Goal: Communication & Community: Answer question/provide support

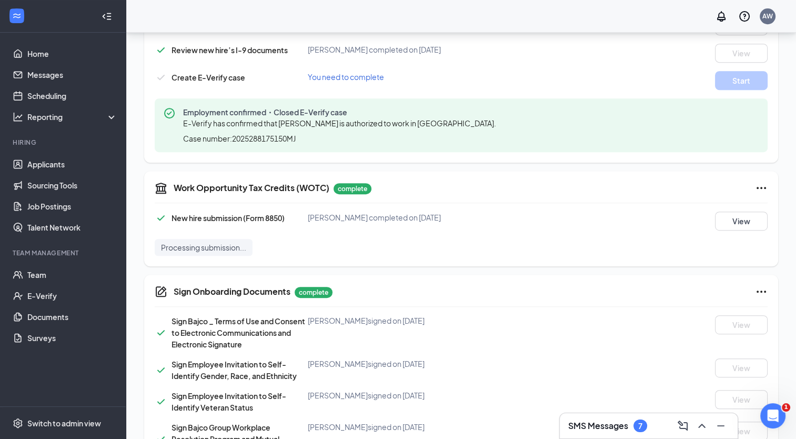
click at [601, 422] on h3 "SMS Messages" at bounding box center [598, 426] width 60 height 12
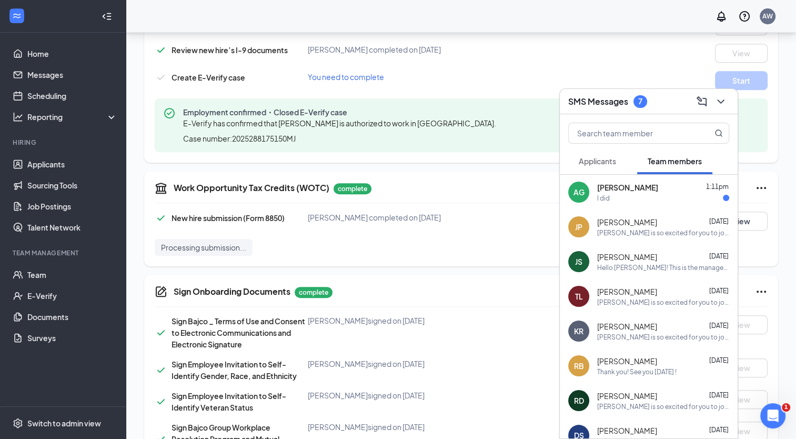
click at [592, 168] on button "Applicants" at bounding box center [597, 161] width 58 height 26
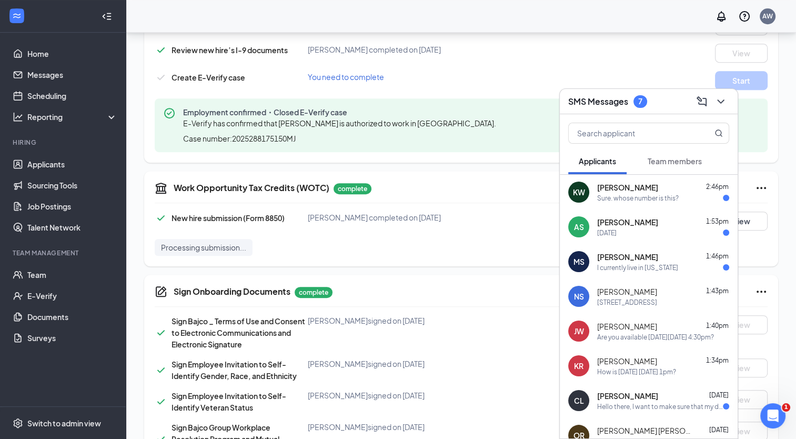
click at [667, 198] on div "Sure. whose number is this?" at bounding box center [638, 198] width 82 height 9
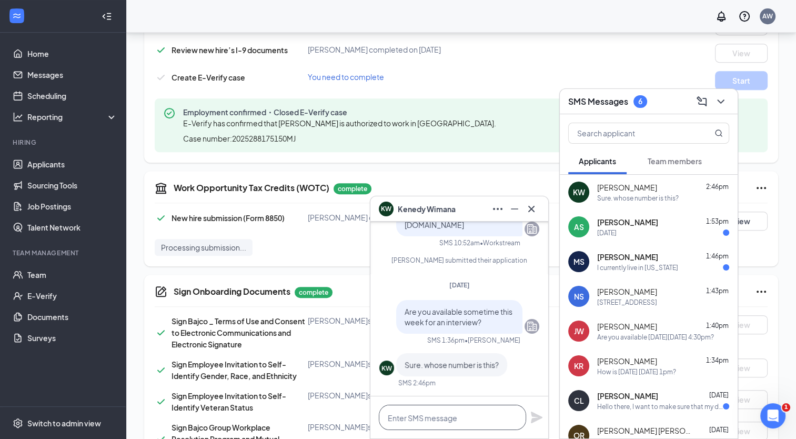
click at [438, 425] on textarea at bounding box center [452, 417] width 147 height 25
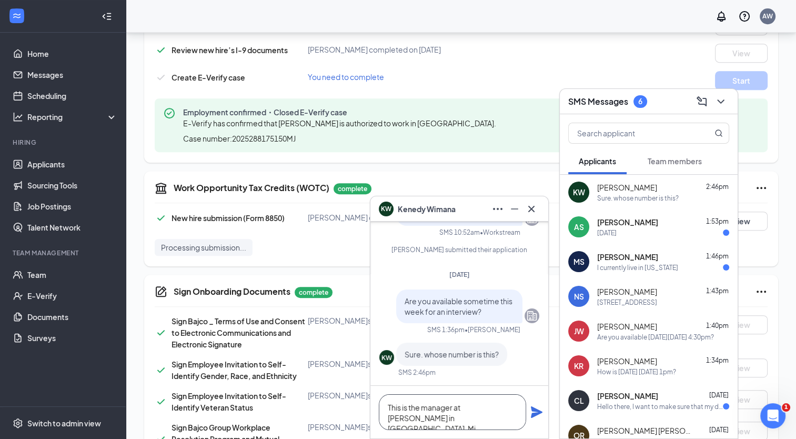
type textarea "This is the manager at [PERSON_NAME] in [GEOGRAPHIC_DATA], Mi"
click at [541, 409] on icon "Plane" at bounding box center [536, 412] width 13 height 13
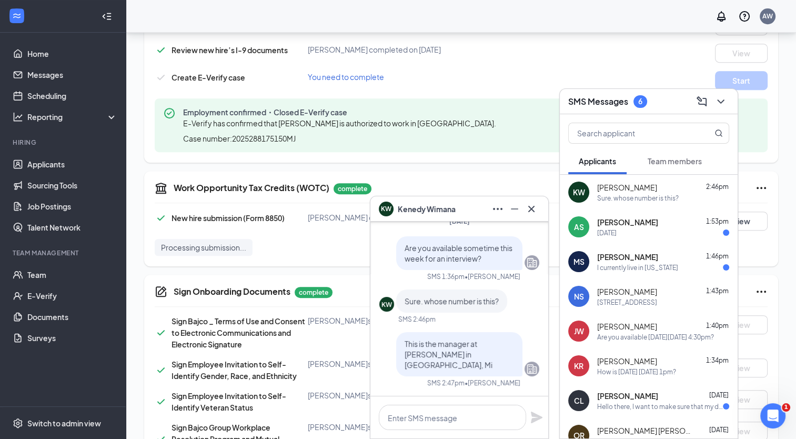
click at [641, 233] on div "[DATE]" at bounding box center [663, 232] width 132 height 9
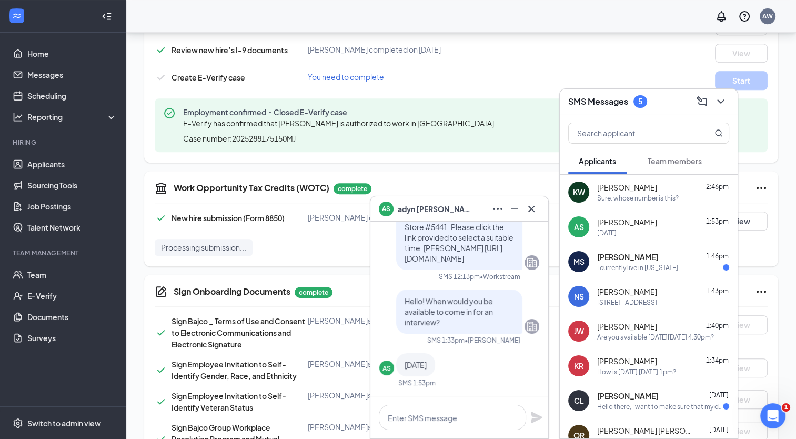
click at [626, 272] on div "MS [PERSON_NAME] 1:46pm I currently live in [US_STATE]" at bounding box center [649, 261] width 178 height 35
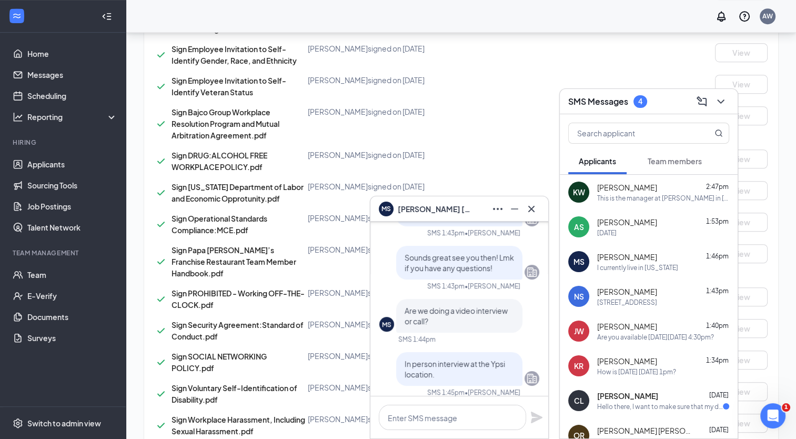
scroll to position [794, 0]
click at [437, 426] on textarea at bounding box center [452, 417] width 147 height 25
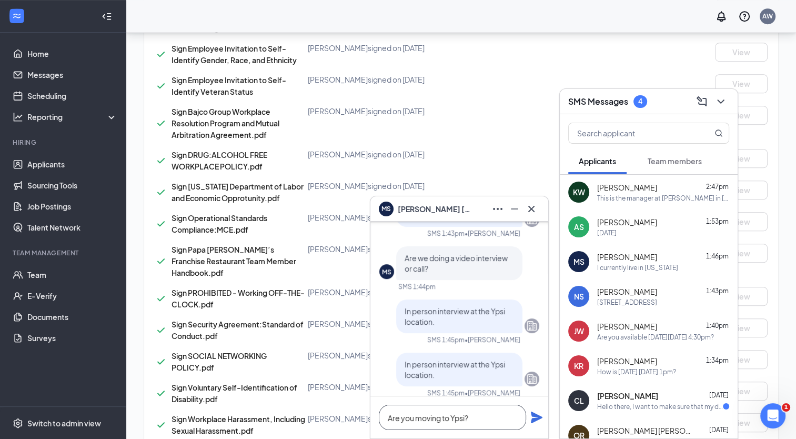
type textarea "Are you moving to Ypsi?"
click at [529, 421] on div "Are you moving to Ypsi?" at bounding box center [459, 417] width 178 height 42
click at [537, 418] on icon "Plane" at bounding box center [537, 417] width 12 height 12
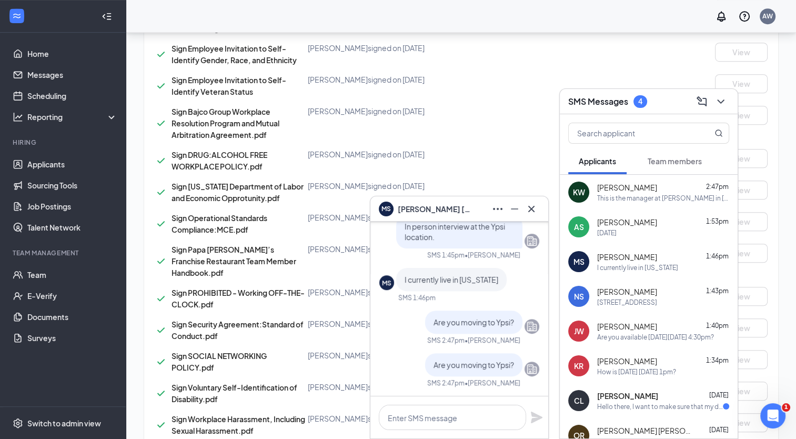
click at [635, 224] on span "[PERSON_NAME]" at bounding box center [627, 222] width 60 height 11
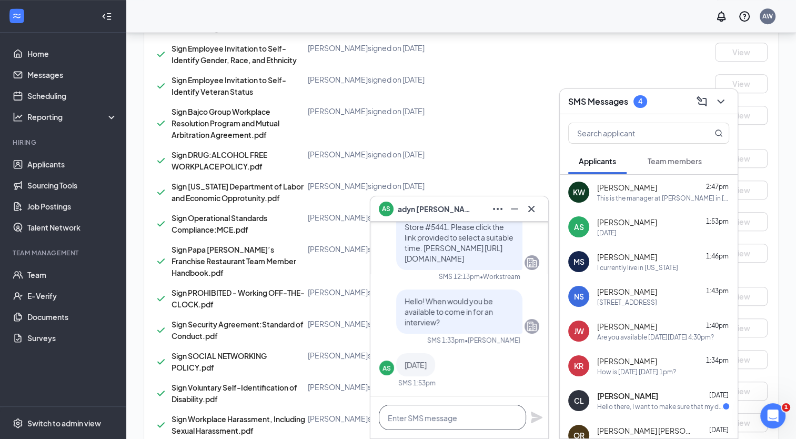
click at [470, 413] on textarea at bounding box center [452, 417] width 147 height 25
type textarea "W"
click at [446, 419] on textarea "Would [DATE] @4pm be good?" at bounding box center [452, 417] width 147 height 25
type textarea "Would [DATE] @ 5pm be good?"
click at [537, 422] on icon "Plane" at bounding box center [536, 417] width 13 height 13
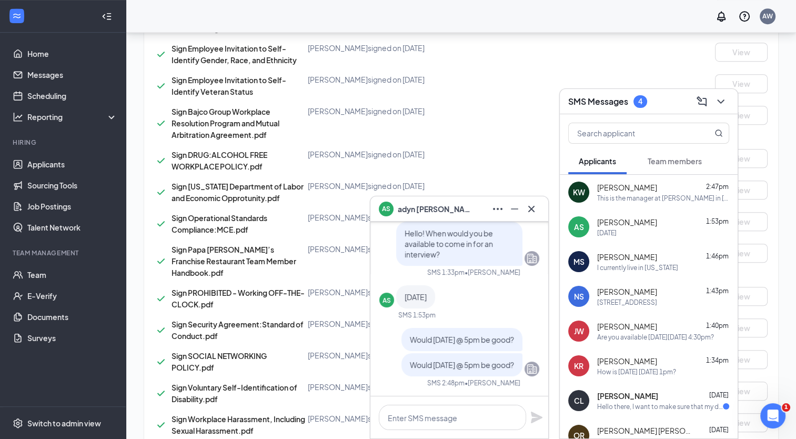
click at [673, 274] on div "MS [PERSON_NAME] 1:46pm I currently live in [US_STATE]" at bounding box center [649, 261] width 178 height 35
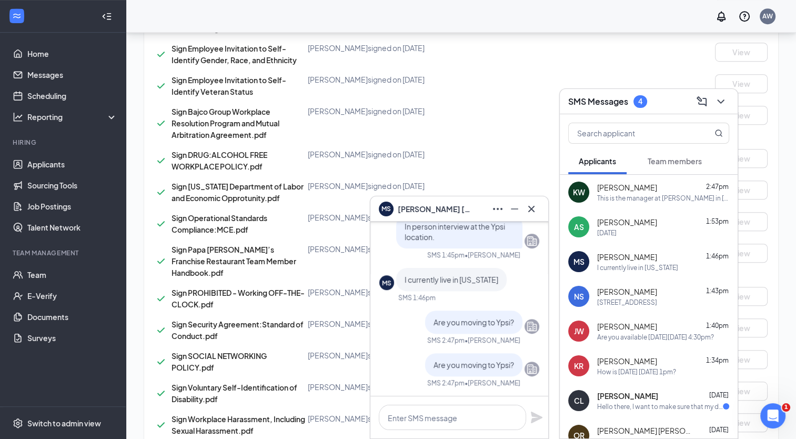
click at [669, 294] on div "[PERSON_NAME] 1:43pm" at bounding box center [663, 291] width 132 height 11
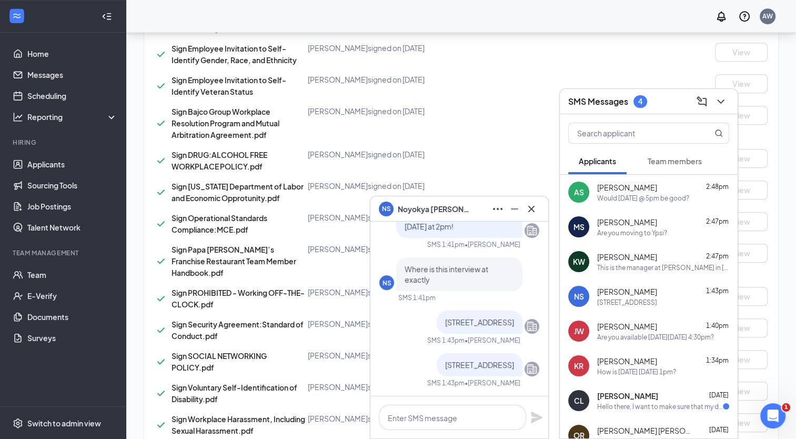
click at [656, 159] on span "Team members" at bounding box center [675, 160] width 54 height 9
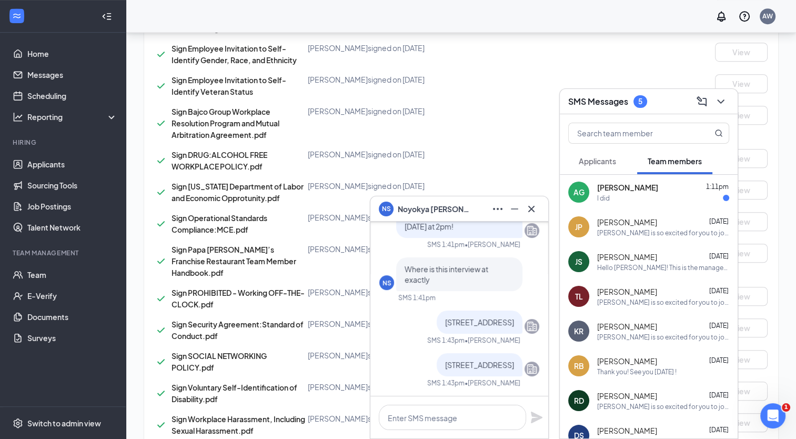
click at [615, 156] on div "Applicants" at bounding box center [597, 161] width 37 height 11
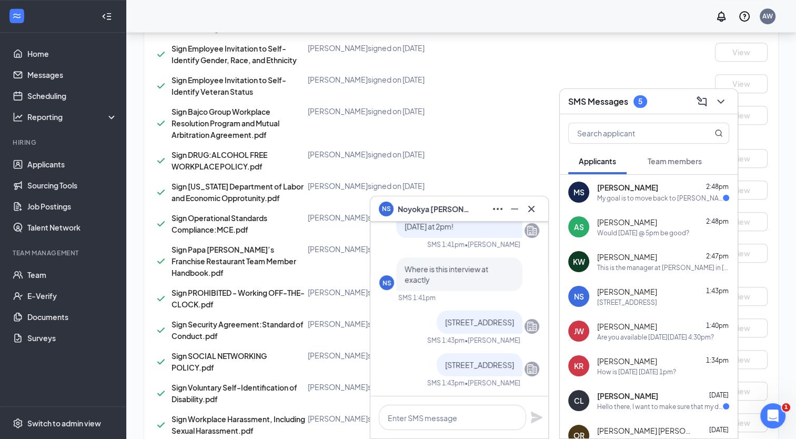
click at [637, 185] on span "[PERSON_NAME]" at bounding box center [627, 187] width 61 height 11
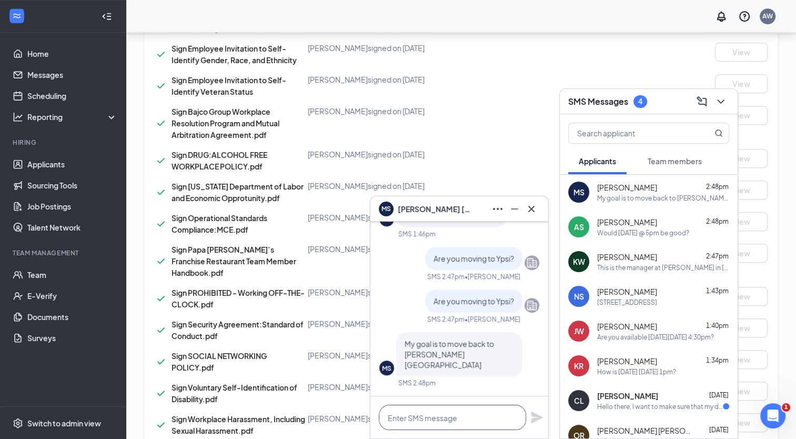
click at [471, 418] on textarea at bounding box center [452, 417] width 147 height 25
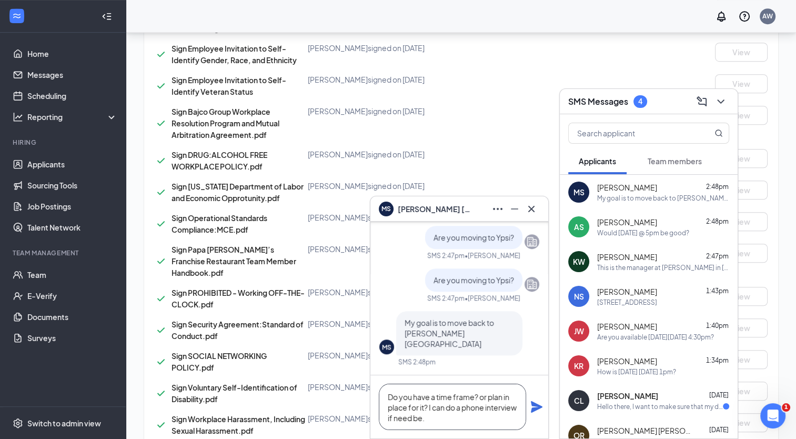
type textarea "Do you have a time frame? or plan in place for it? I can do a phone interview i…"
click at [537, 405] on icon "Plane" at bounding box center [537, 407] width 12 height 12
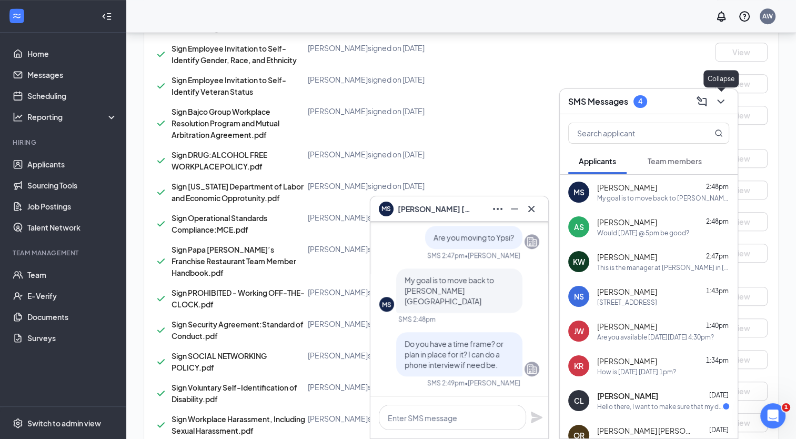
click at [726, 102] on icon "ChevronDown" at bounding box center [721, 101] width 13 height 13
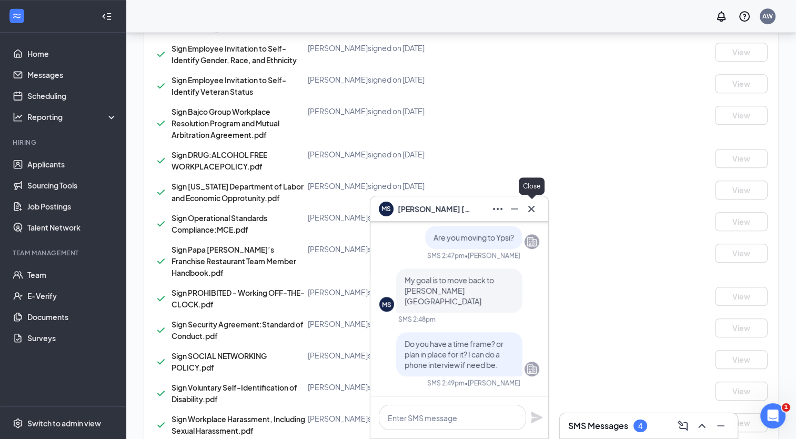
click at [539, 206] on div at bounding box center [531, 208] width 17 height 17
drag, startPoint x: 652, startPoint y: 434, endPoint x: 648, endPoint y: 420, distance: 14.3
click at [652, 434] on div "SMS Messages 4" at bounding box center [648, 425] width 161 height 17
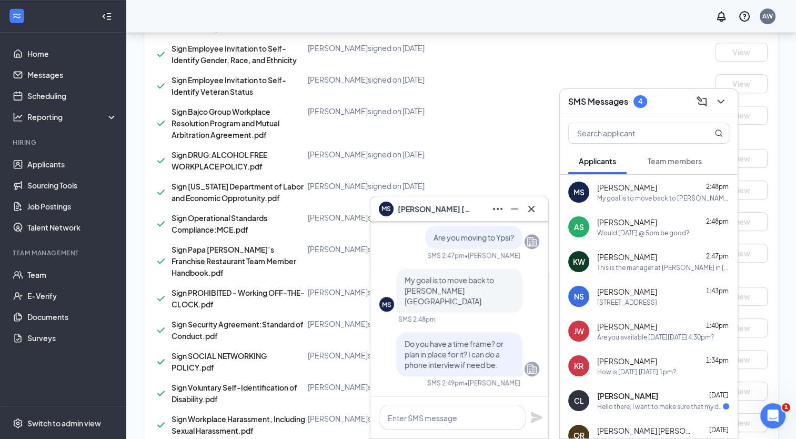
click at [643, 155] on button "Team members" at bounding box center [674, 161] width 75 height 26
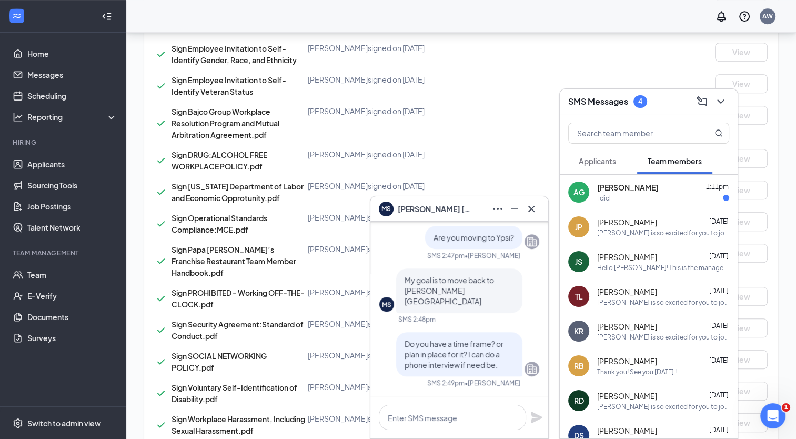
click at [599, 159] on span "Applicants" at bounding box center [597, 160] width 37 height 9
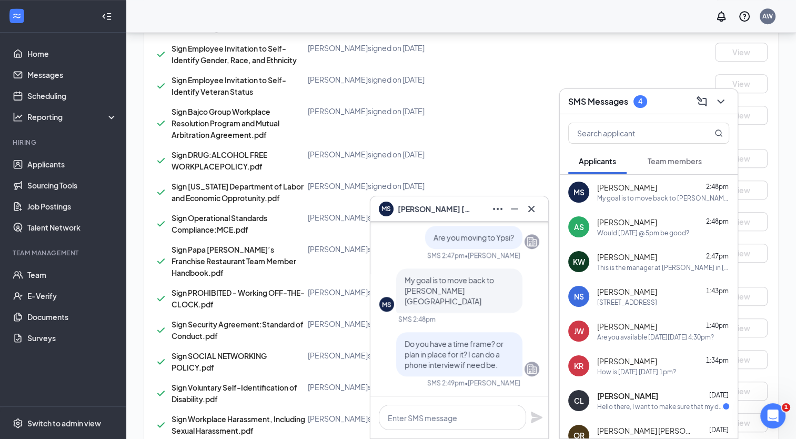
drag, startPoint x: 675, startPoint y: 169, endPoint x: 605, endPoint y: 164, distance: 69.6
click at [674, 169] on button "Team members" at bounding box center [674, 161] width 75 height 26
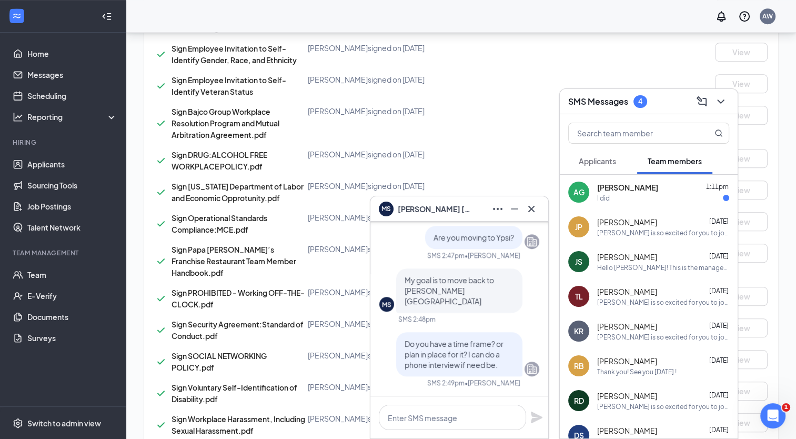
click at [600, 163] on span "Applicants" at bounding box center [597, 160] width 37 height 9
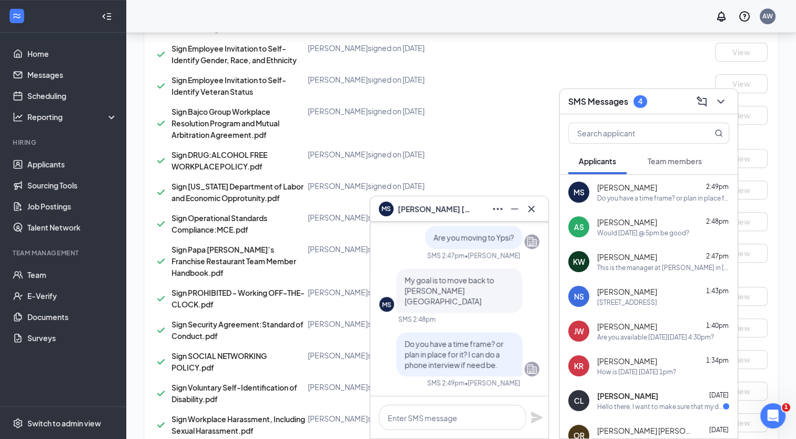
click at [639, 225] on div "[PERSON_NAME] 2:48pm" at bounding box center [663, 222] width 132 height 11
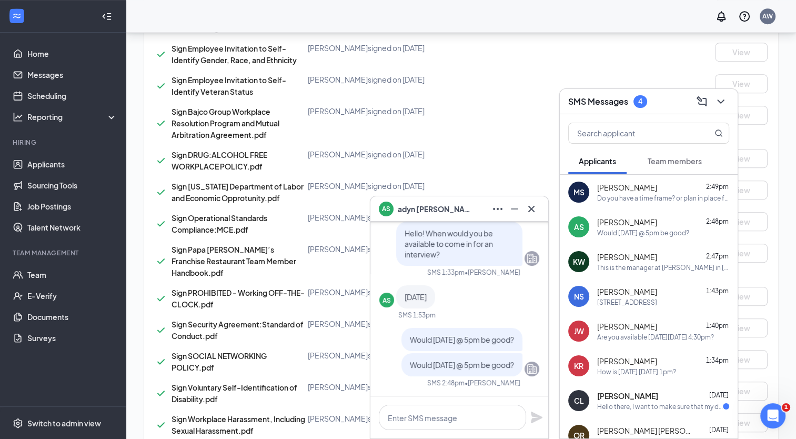
click at [642, 200] on div "Do you have a time frame? or plan in place for it? I can do a phone interview i…" at bounding box center [663, 198] width 132 height 9
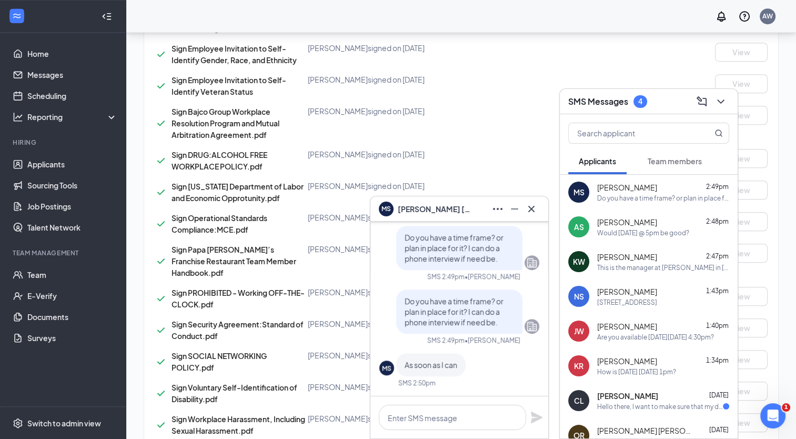
click at [666, 160] on span "Team members" at bounding box center [675, 160] width 54 height 9
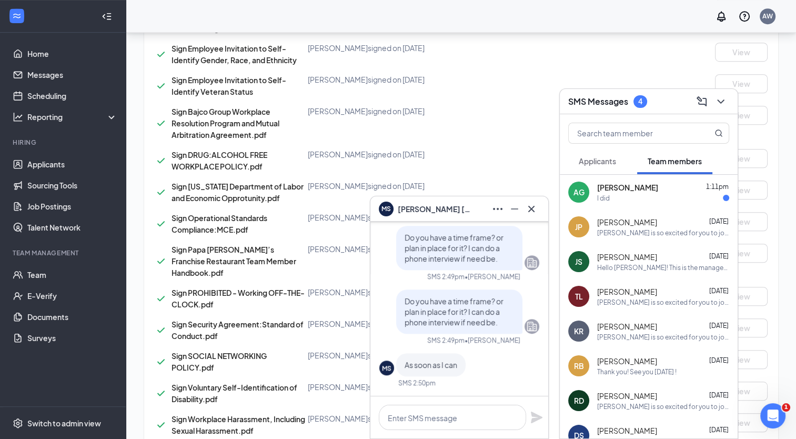
click at [581, 165] on span "Applicants" at bounding box center [597, 160] width 37 height 9
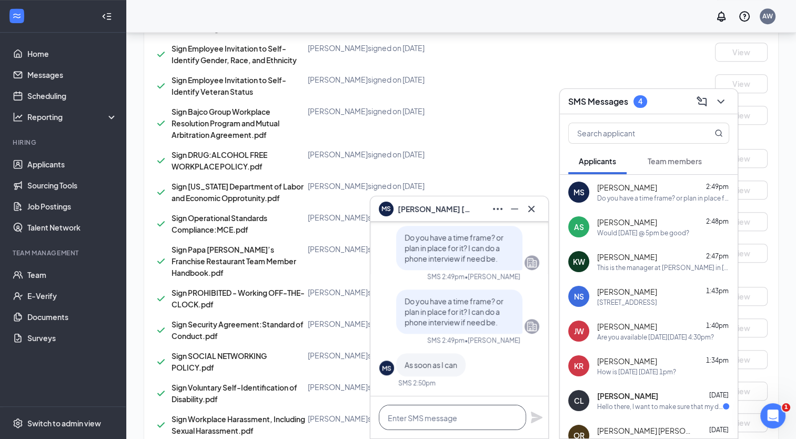
click at [490, 411] on textarea at bounding box center [452, 417] width 147 height 25
drag, startPoint x: 634, startPoint y: 192, endPoint x: 631, endPoint y: 183, distance: 9.3
click at [633, 192] on span "[PERSON_NAME]" at bounding box center [627, 187] width 60 height 11
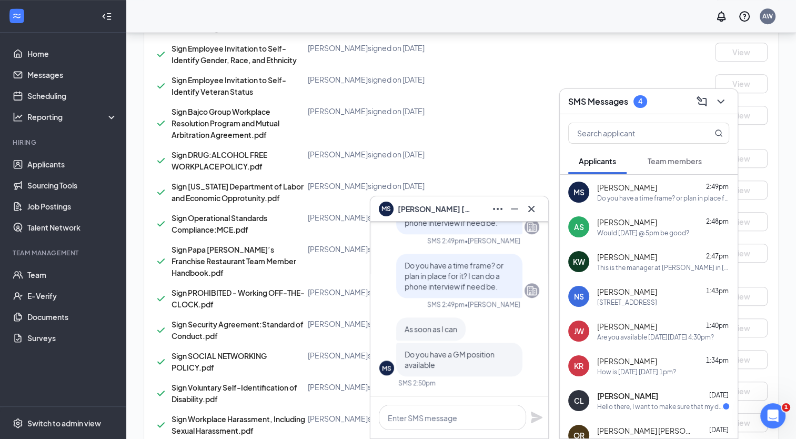
click at [676, 165] on span "Team members" at bounding box center [675, 160] width 54 height 9
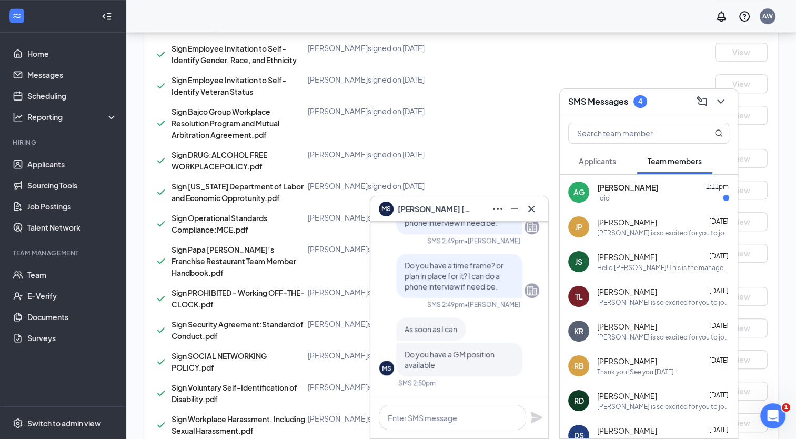
click at [617, 164] on button "Applicants" at bounding box center [597, 161] width 58 height 26
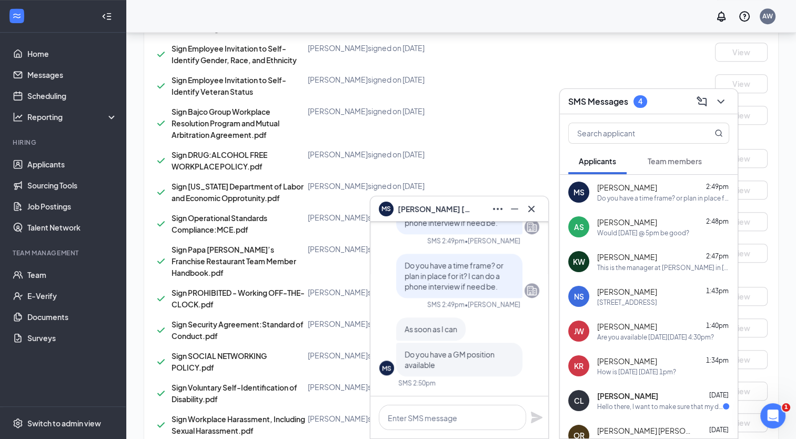
click at [644, 229] on div "Would [DATE] @ 5pm be good?" at bounding box center [643, 232] width 92 height 9
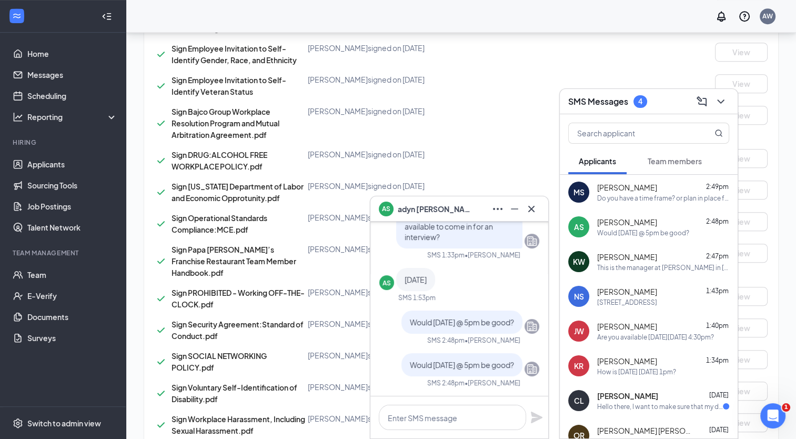
click at [673, 161] on span "Team members" at bounding box center [675, 160] width 54 height 9
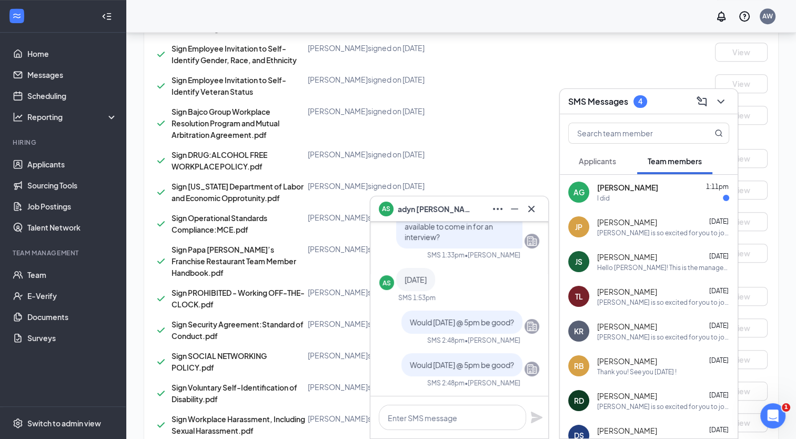
click at [620, 165] on button "Applicants" at bounding box center [597, 161] width 58 height 26
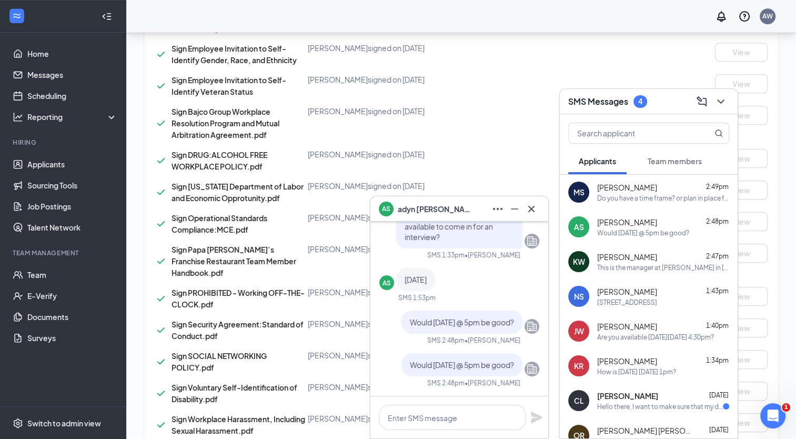
click at [649, 197] on div "Do you have a time frame? or plan in place for it? I can do a phone interview i…" at bounding box center [663, 198] width 132 height 9
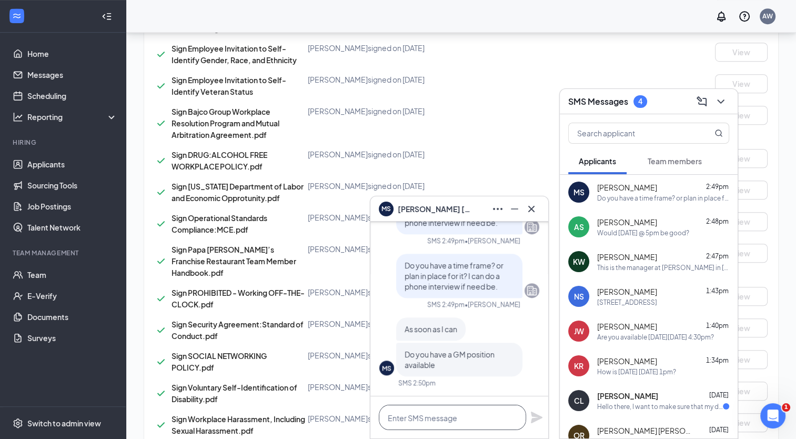
click at [472, 416] on textarea at bounding box center [452, 417] width 147 height 25
type textarea "W"
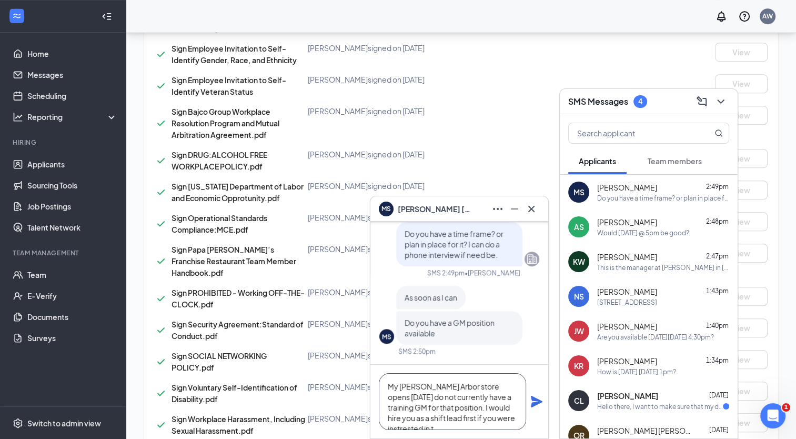
scroll to position [11, 0]
type textarea "My [PERSON_NAME] Arbor store opens [DATE] do not currently have a training GM f…"
click at [535, 403] on icon "Plane" at bounding box center [537, 402] width 12 height 12
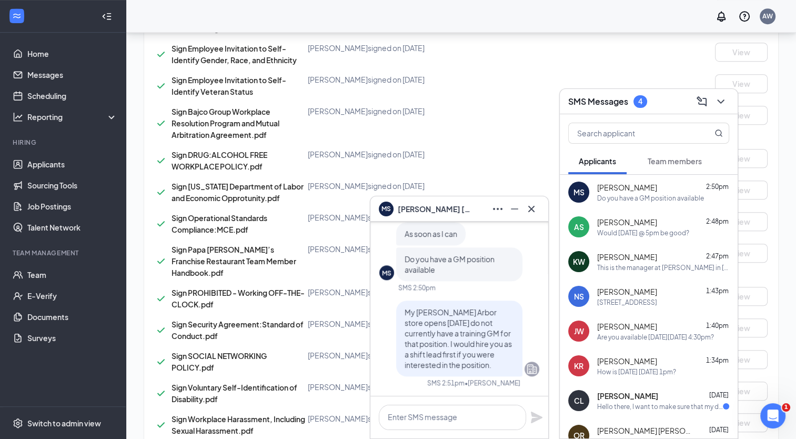
scroll to position [0, 0]
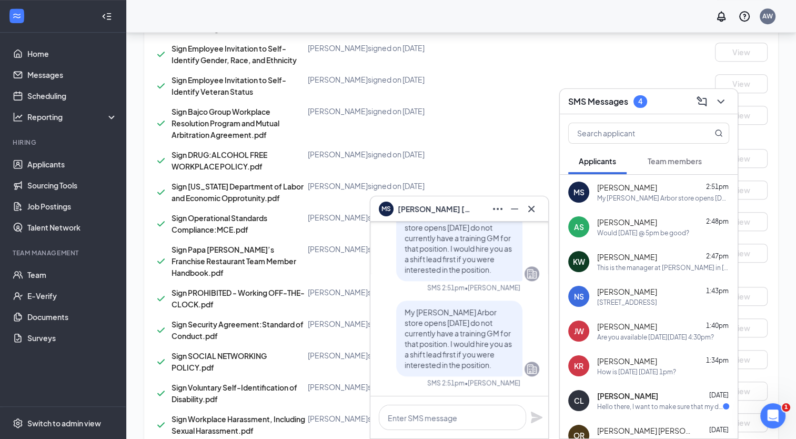
click at [524, 214] on div at bounding box center [531, 208] width 17 height 17
click at [660, 164] on span "Team members" at bounding box center [675, 160] width 54 height 9
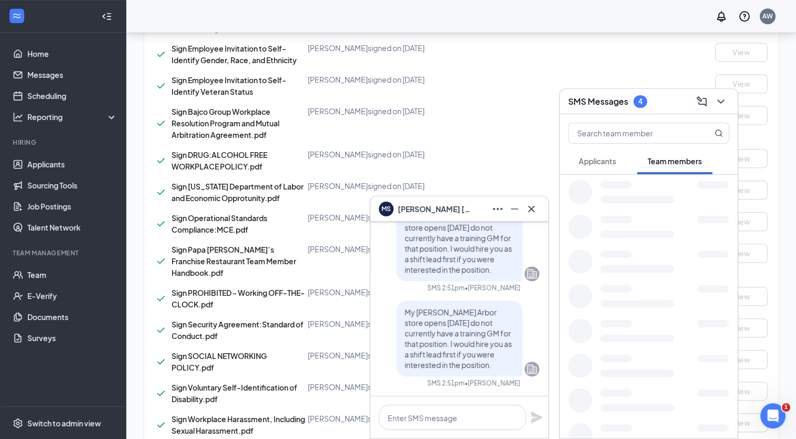
click at [600, 165] on span "Applicants" at bounding box center [597, 160] width 37 height 9
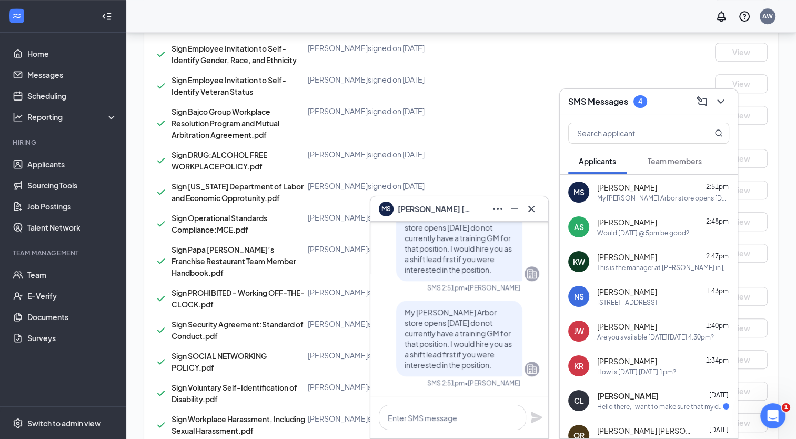
click at [615, 204] on div "MS [PERSON_NAME] 2:51pm My [PERSON_NAME] Arbor store opens [DATE] do not curren…" at bounding box center [649, 192] width 178 height 35
click at [467, 426] on textarea at bounding box center [452, 417] width 147 height 25
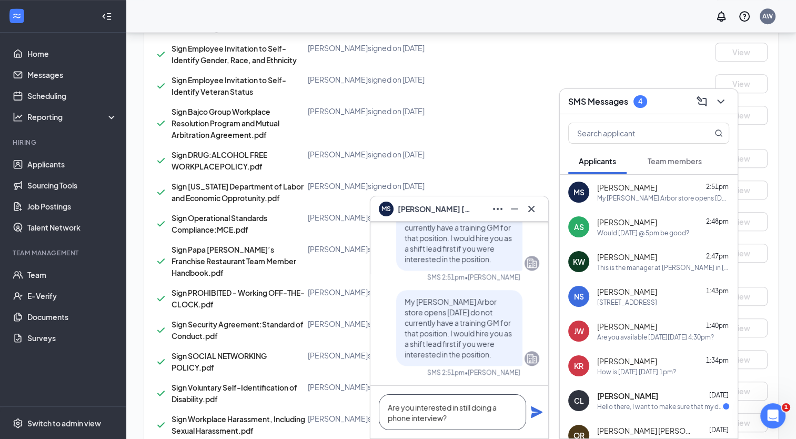
type textarea "Are you interested in still doing a phone interview?"
click at [536, 409] on icon "Plane" at bounding box center [537, 412] width 12 height 12
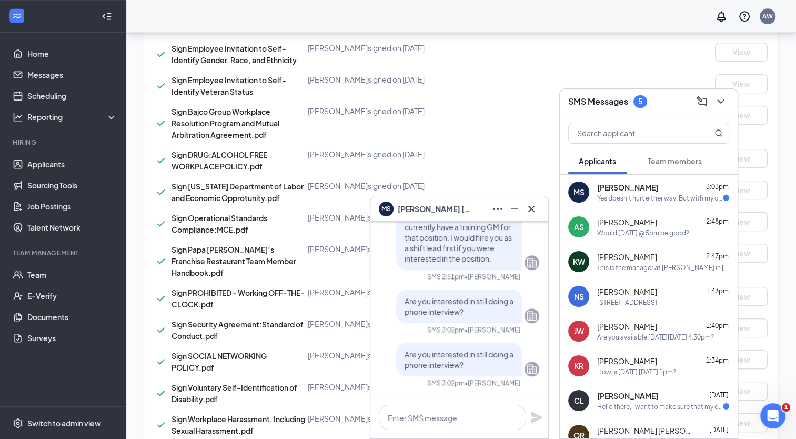
click at [596, 192] on div "MS [PERSON_NAME] 3:03pm Yes doesn't hurt either way. But with my credentials I'…" at bounding box center [649, 192] width 178 height 35
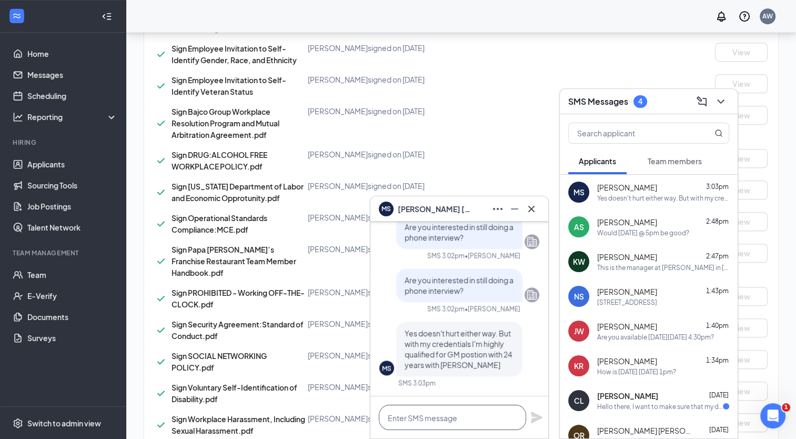
click at [476, 422] on textarea at bounding box center [452, 417] width 147 height 25
type textarea "What store did you work at ?"
click at [541, 417] on icon "Plane" at bounding box center [537, 417] width 12 height 12
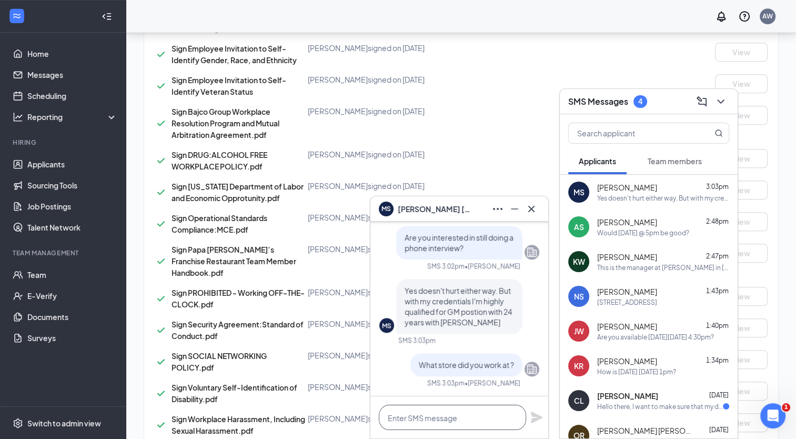
click at [510, 424] on textarea at bounding box center [452, 417] width 147 height 25
type textarea "D"
type textarea "A"
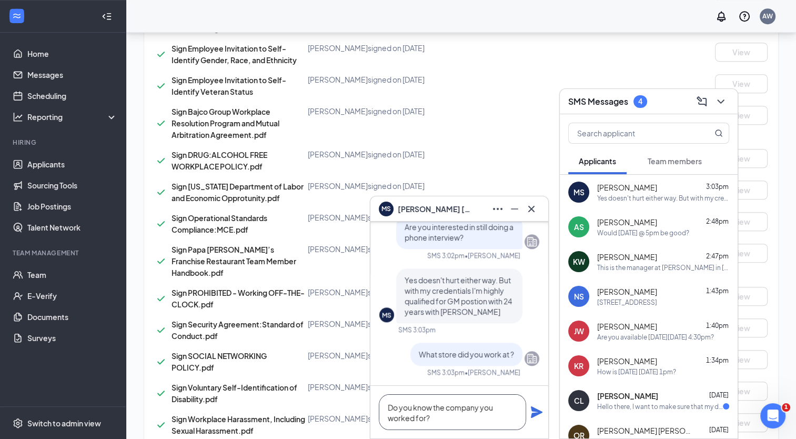
type textarea "Do you know the company you worked for?"
click at [531, 418] on icon "Plane" at bounding box center [536, 412] width 13 height 13
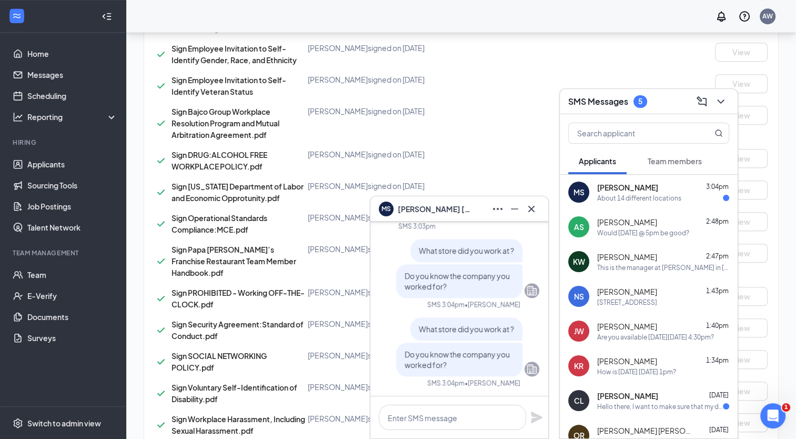
click at [672, 198] on div "About 14 different locations" at bounding box center [639, 198] width 84 height 9
click at [636, 187] on span "[PERSON_NAME]" at bounding box center [627, 187] width 60 height 11
click at [682, 159] on span "Team members" at bounding box center [675, 160] width 54 height 9
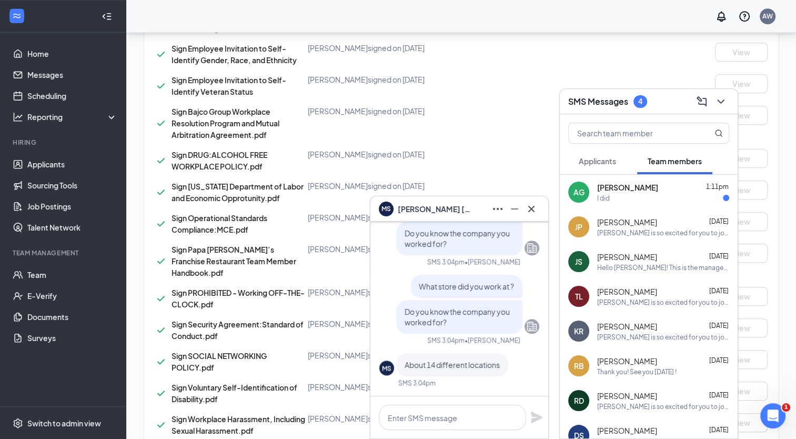
click at [596, 159] on span "Applicants" at bounding box center [597, 160] width 37 height 9
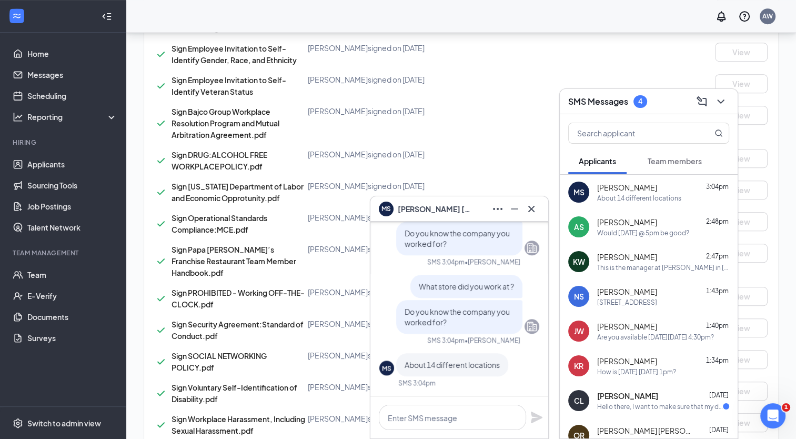
click at [642, 219] on div "[PERSON_NAME] 2:48pm" at bounding box center [663, 222] width 132 height 11
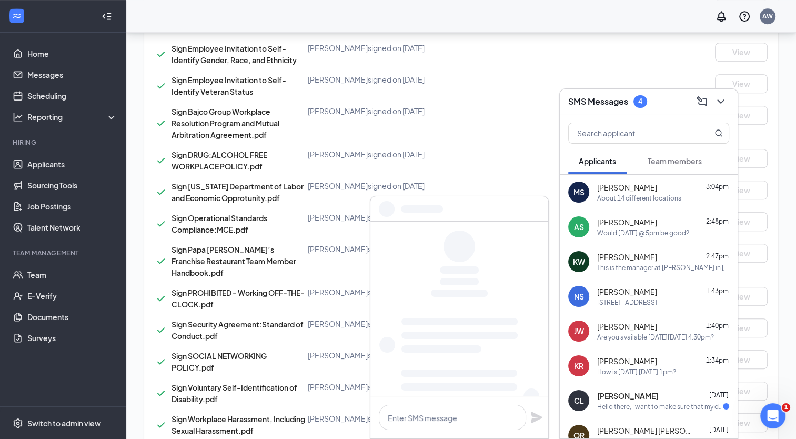
click at [644, 193] on div "[PERSON_NAME] 3:04pm About 14 different locations" at bounding box center [663, 192] width 132 height 21
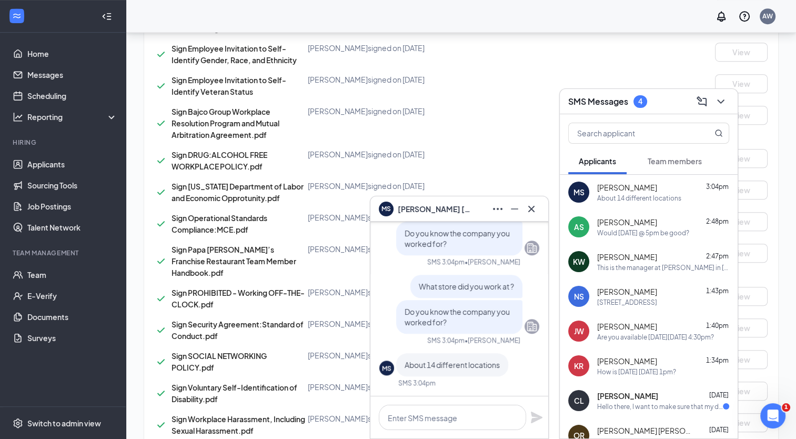
click at [655, 217] on div "[PERSON_NAME] 2:48pm" at bounding box center [663, 222] width 132 height 11
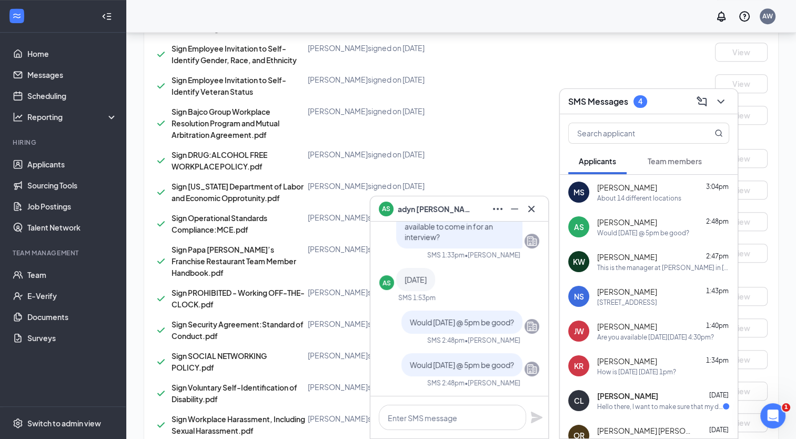
click at [651, 194] on div "About 14 different locations" at bounding box center [639, 198] width 84 height 9
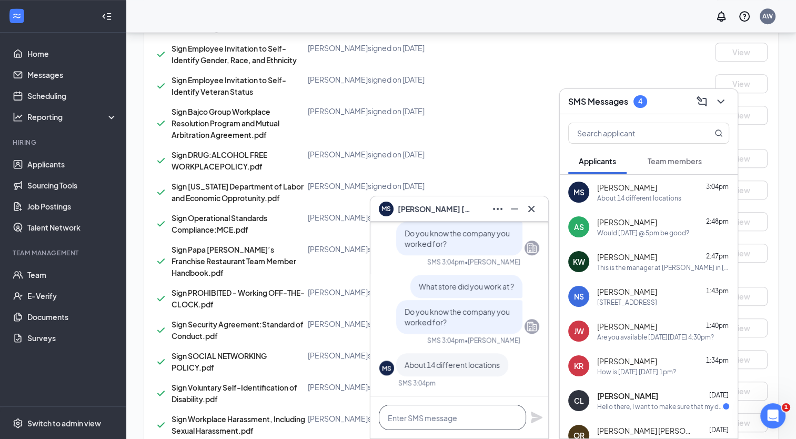
click at [505, 419] on textarea at bounding box center [452, 417] width 147 height 25
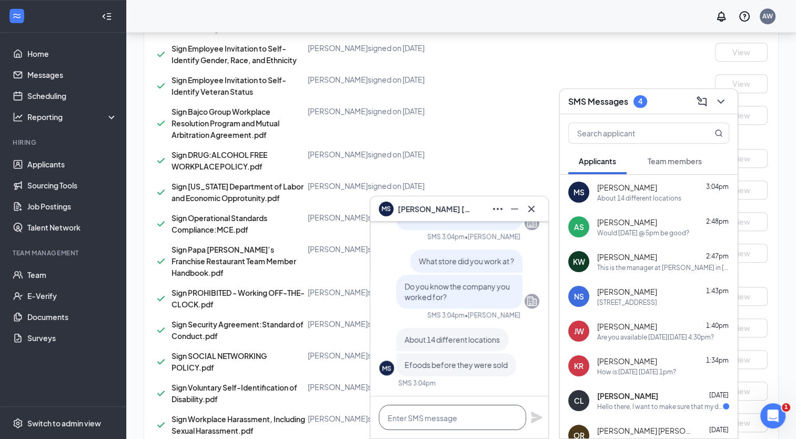
type textarea "D"
type textarea "w"
type textarea "Where were the locations?"
click at [540, 420] on icon "Plane" at bounding box center [536, 417] width 13 height 13
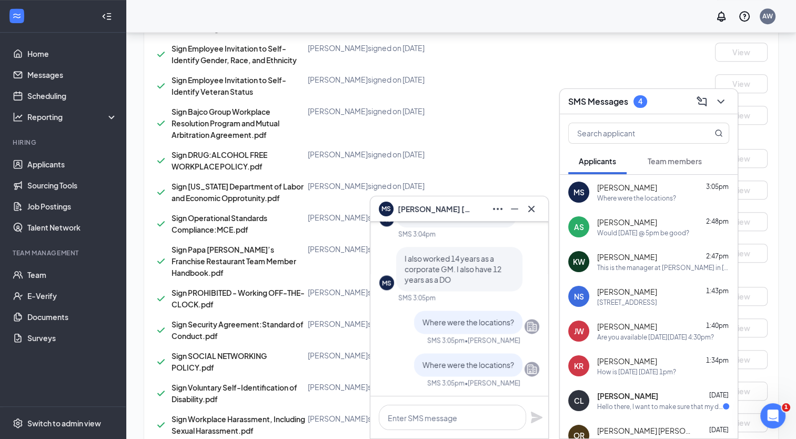
click at [679, 206] on div "MS [PERSON_NAME] 3:05pm Where were the locations?" at bounding box center [649, 192] width 178 height 35
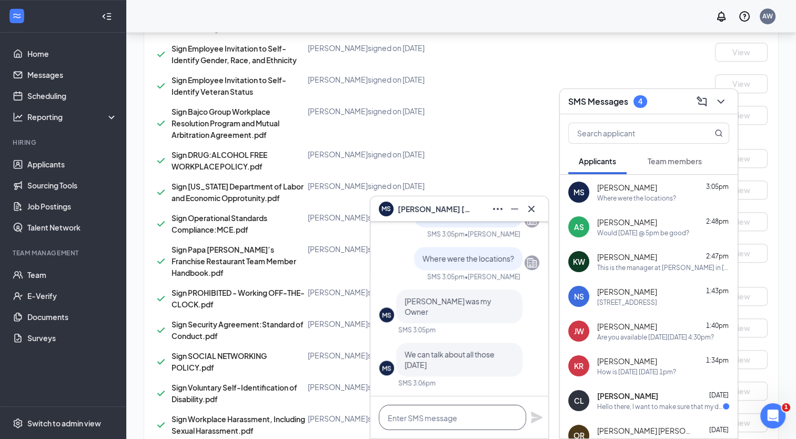
click at [457, 418] on textarea at bounding box center [452, 417] width 147 height 25
type textarea "o"
type textarea "Ok, talk to you soon."
click at [535, 416] on icon "Plane" at bounding box center [537, 417] width 12 height 12
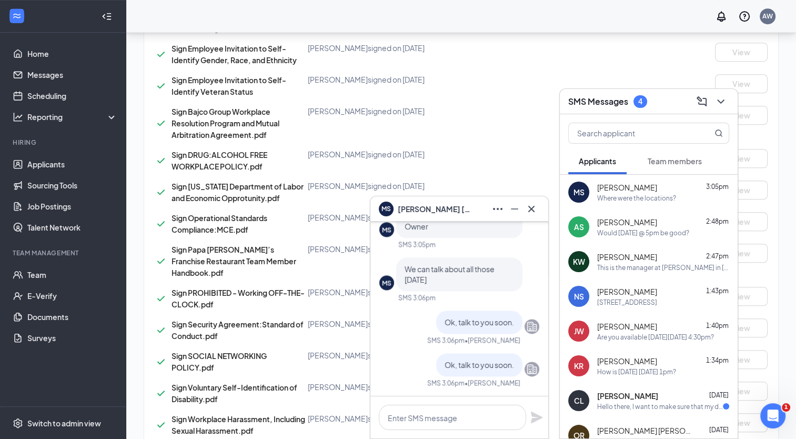
click at [616, 185] on span "[PERSON_NAME]" at bounding box center [627, 187] width 60 height 11
click at [659, 199] on div "I also was area Supervisor for 5 years of [PERSON_NAME] Arbor Dominoes I use to…" at bounding box center [660, 198] width 126 height 9
click at [649, 192] on span "[PERSON_NAME]" at bounding box center [627, 187] width 60 height 11
click at [657, 223] on div "[PERSON_NAME] 2:48pm" at bounding box center [663, 222] width 132 height 11
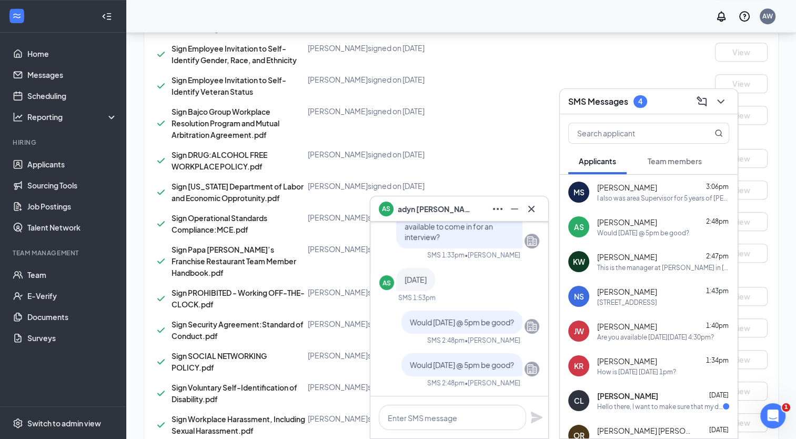
click at [654, 199] on div "I also was area Supervisor for 5 years of [PERSON_NAME] Arbor Dominoes I use to…" at bounding box center [663, 198] width 132 height 9
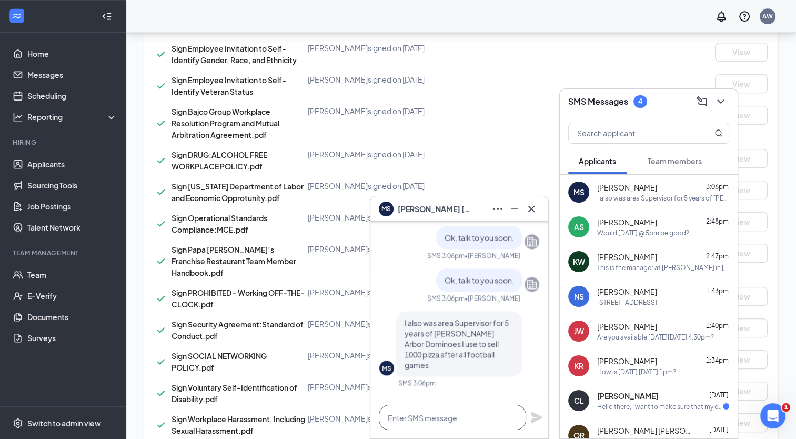
drag, startPoint x: 478, startPoint y: 420, endPoint x: 485, endPoint y: 419, distance: 7.0
click at [480, 422] on textarea at bounding box center [452, 417] width 147 height 25
type textarea "S"
type textarea "p"
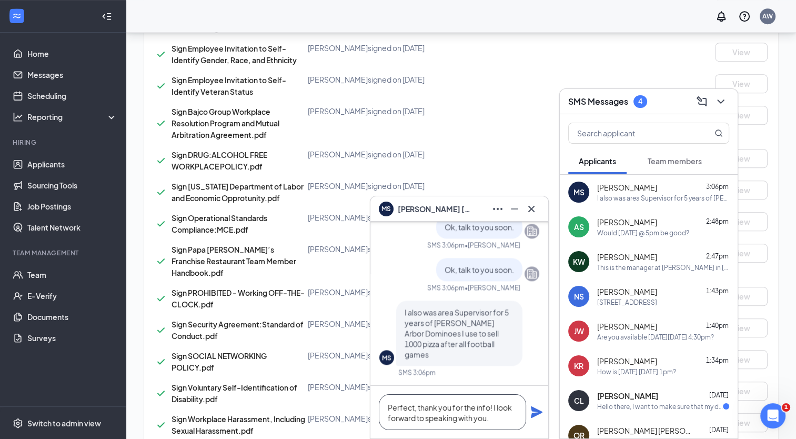
click at [500, 424] on textarea "Perfect, thank you for the info! I look forward to speaking with you." at bounding box center [452, 412] width 147 height 36
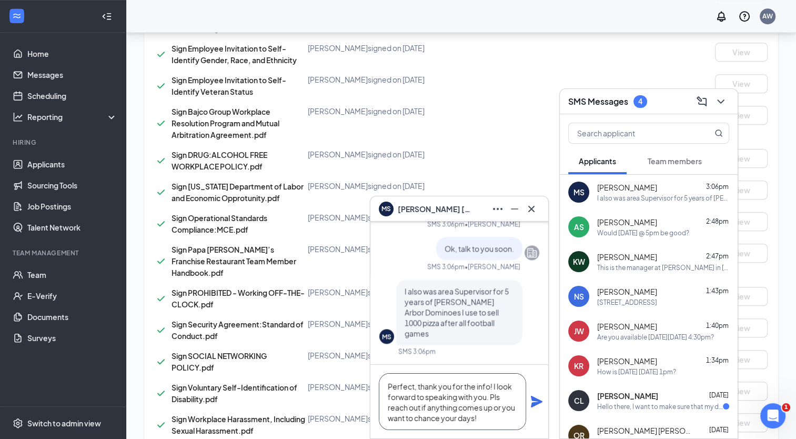
type textarea "Perfect, thank you for the info! I look forward to speaking with you. Pls reach…"
click at [543, 409] on div "Perfect, thank you for the info! I look forward to speaking with you. Pls reach…" at bounding box center [459, 402] width 178 height 74
click at [541, 402] on icon "Plane" at bounding box center [537, 402] width 12 height 12
